Goal: Use online tool/utility: Use online tool/utility

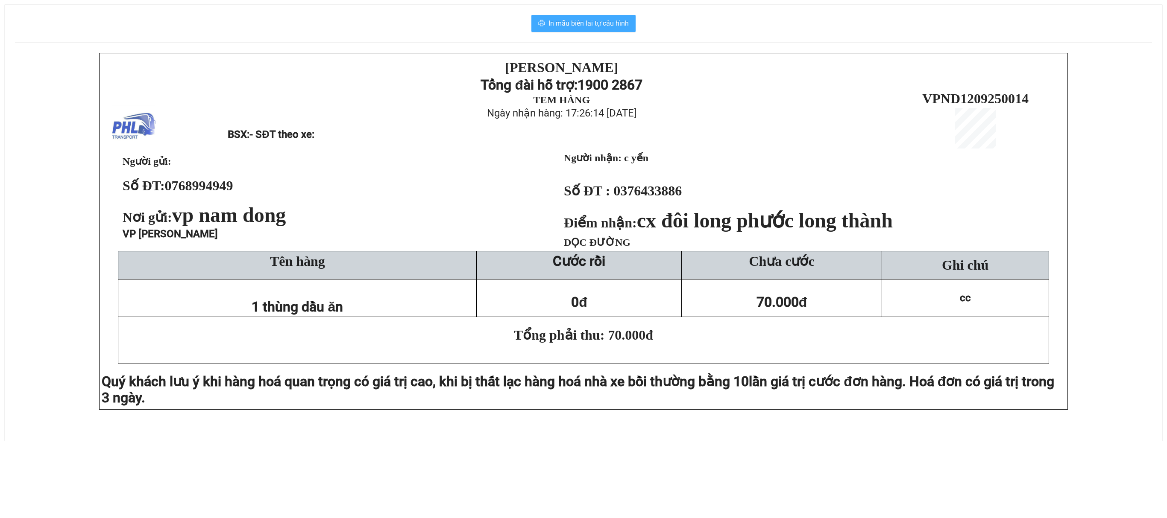
click at [611, 23] on span "In mẫu biên lai tự cấu hình" at bounding box center [588, 23] width 80 height 11
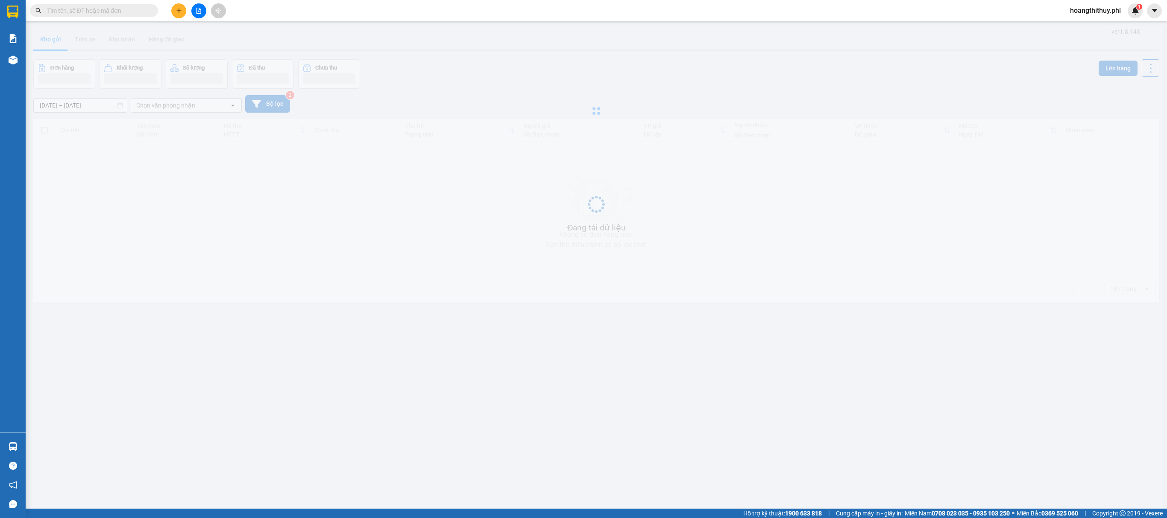
scroll to position [39, 0]
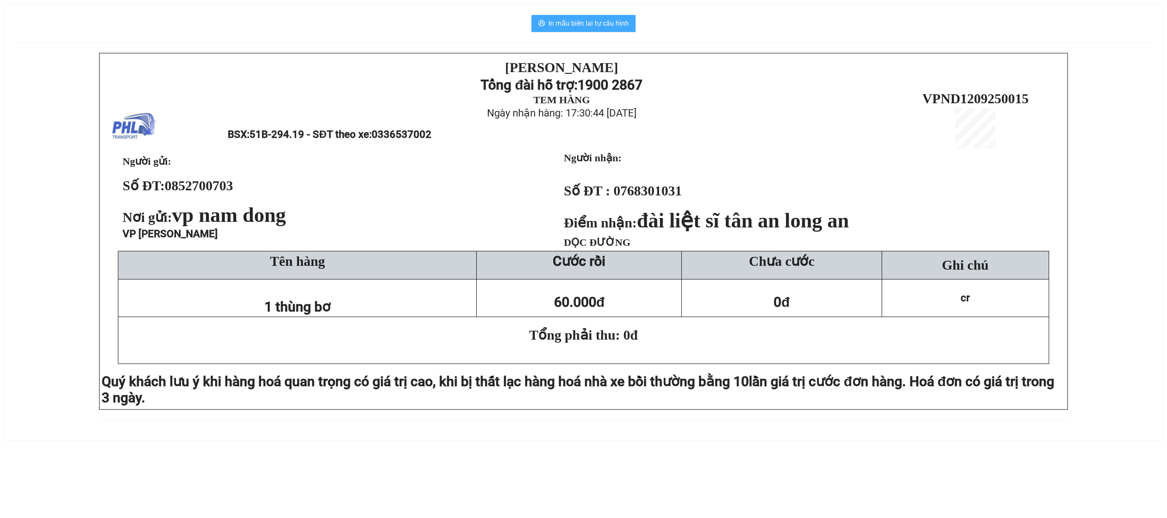
click at [588, 20] on span "In mẫu biên lai tự cấu hình" at bounding box center [588, 23] width 80 height 11
click at [600, 21] on span "In mẫu biên lai tự cấu hình" at bounding box center [588, 23] width 80 height 11
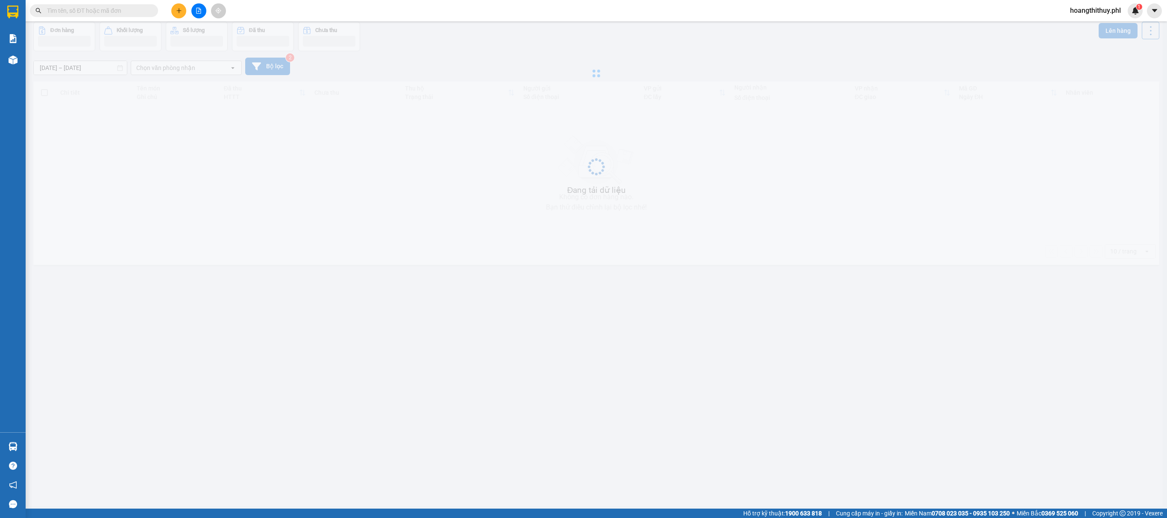
scroll to position [39, 0]
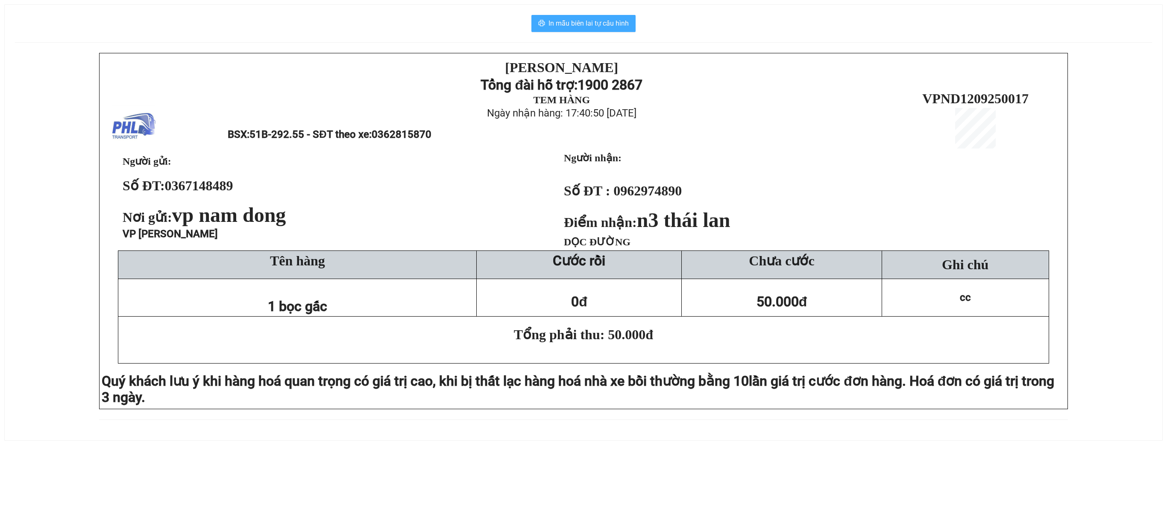
click at [614, 26] on span "In mẫu biên lai tự cấu hình" at bounding box center [588, 23] width 80 height 11
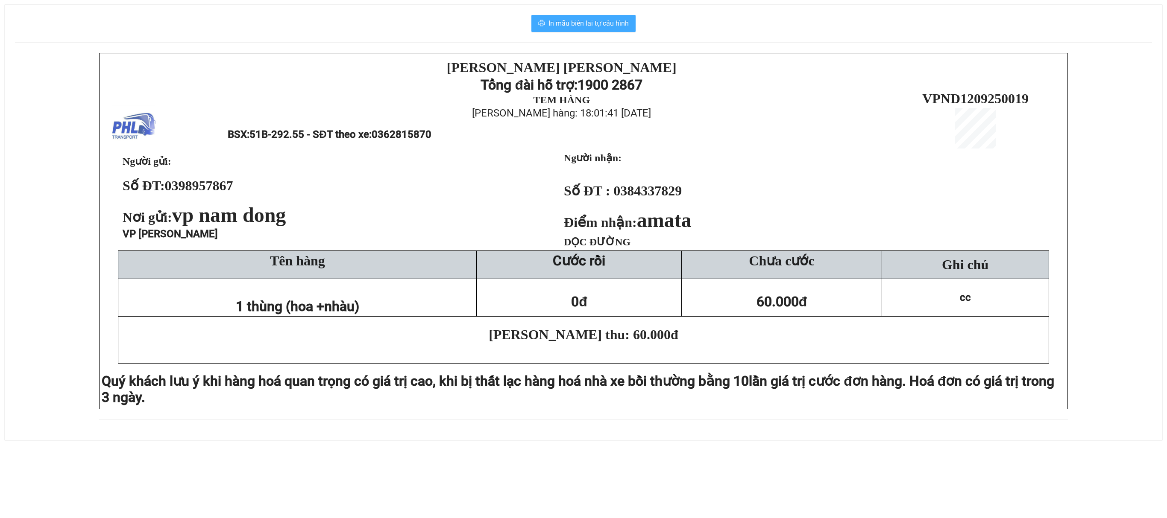
click at [580, 24] on span "In mẫu biên lai tự cấu hình" at bounding box center [588, 23] width 80 height 11
